Goal: Information Seeking & Learning: Learn about a topic

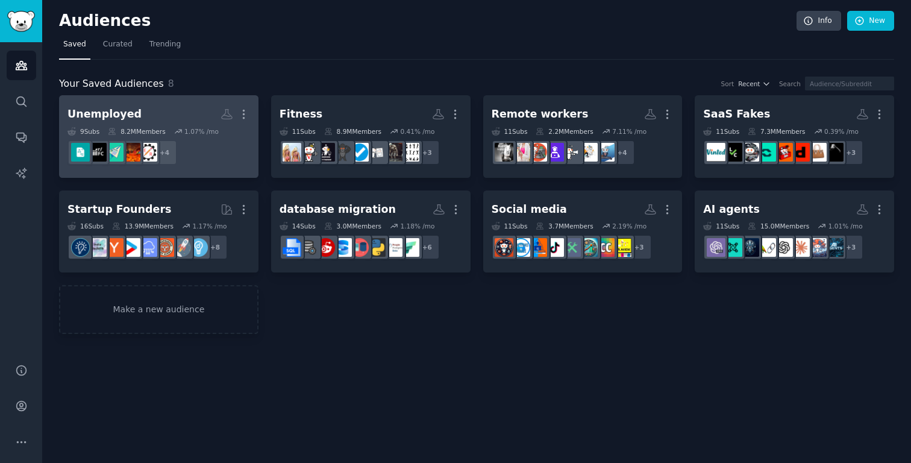
click at [175, 123] on h2 "Unemployed More" at bounding box center [158, 114] width 183 height 21
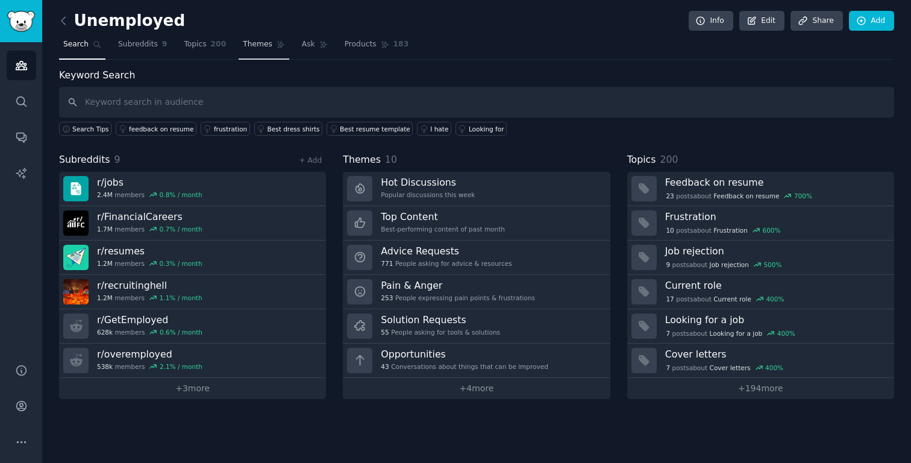
click at [242, 50] on link "Themes" at bounding box center [264, 47] width 51 height 25
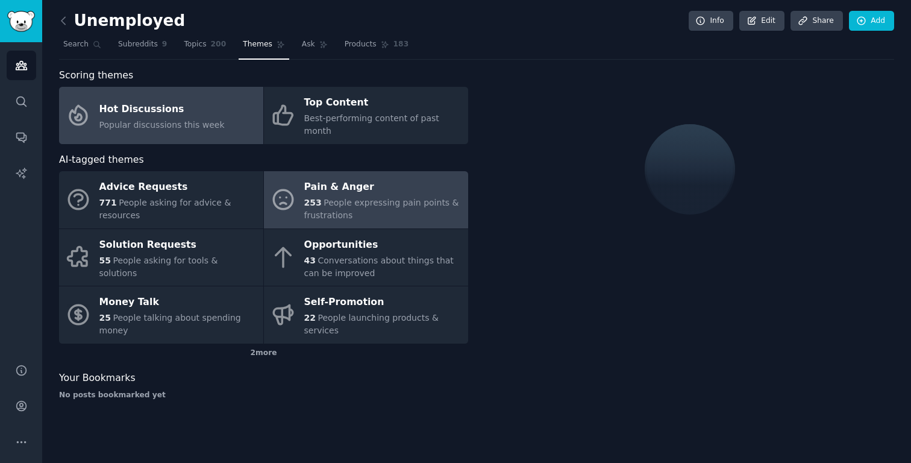
click at [320, 178] on div "Pain & Anger" at bounding box center [383, 187] width 158 height 19
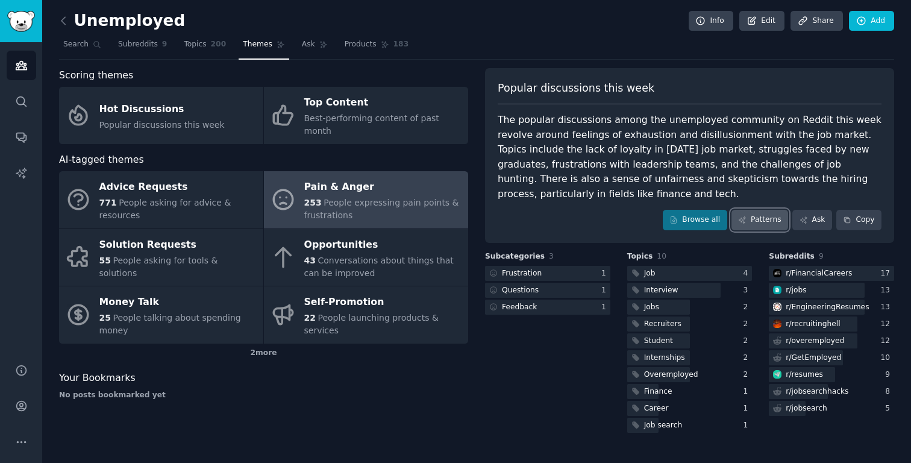
click at [768, 210] on link "Patterns" at bounding box center [760, 220] width 57 height 20
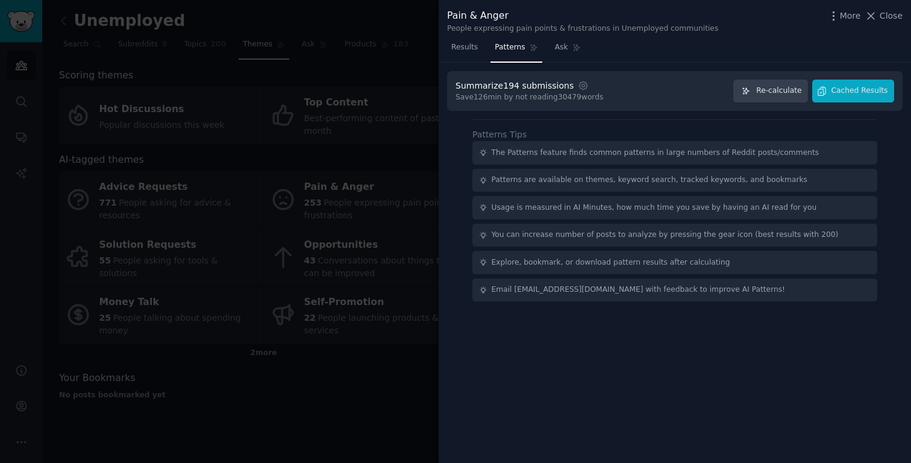
click at [310, 49] on div at bounding box center [455, 231] width 911 height 463
